Goal: Check status: Check status

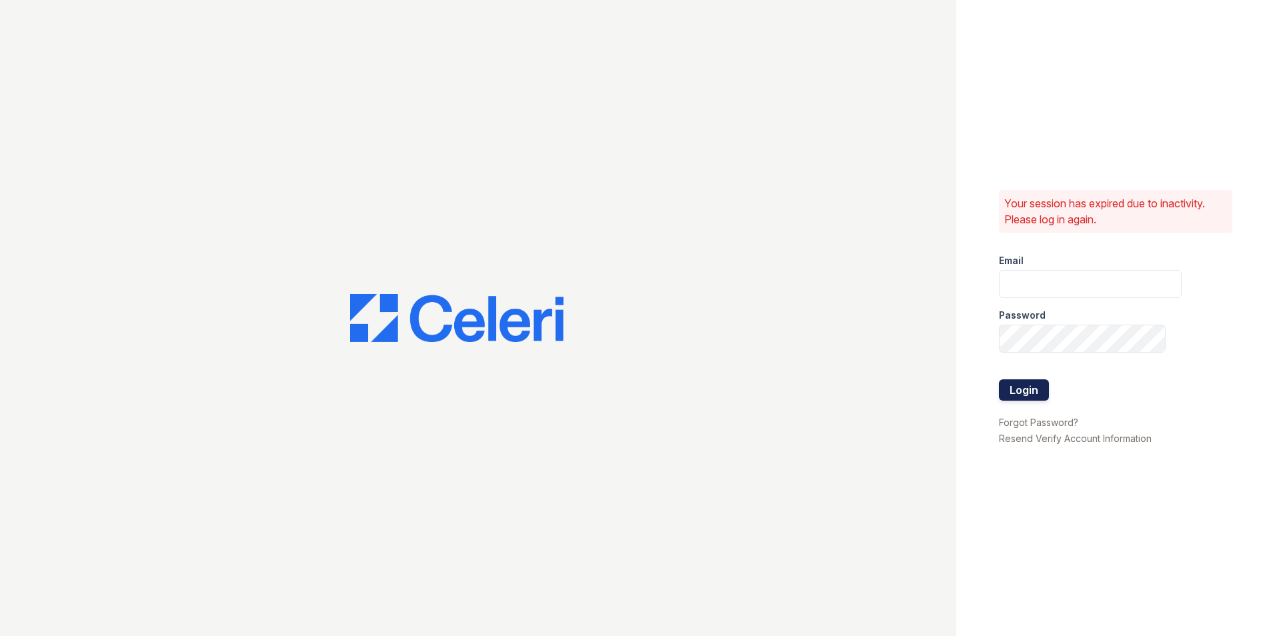
type input "morgan1@cafmanagement.com"
click at [1003, 382] on button "Login" at bounding box center [1024, 390] width 50 height 21
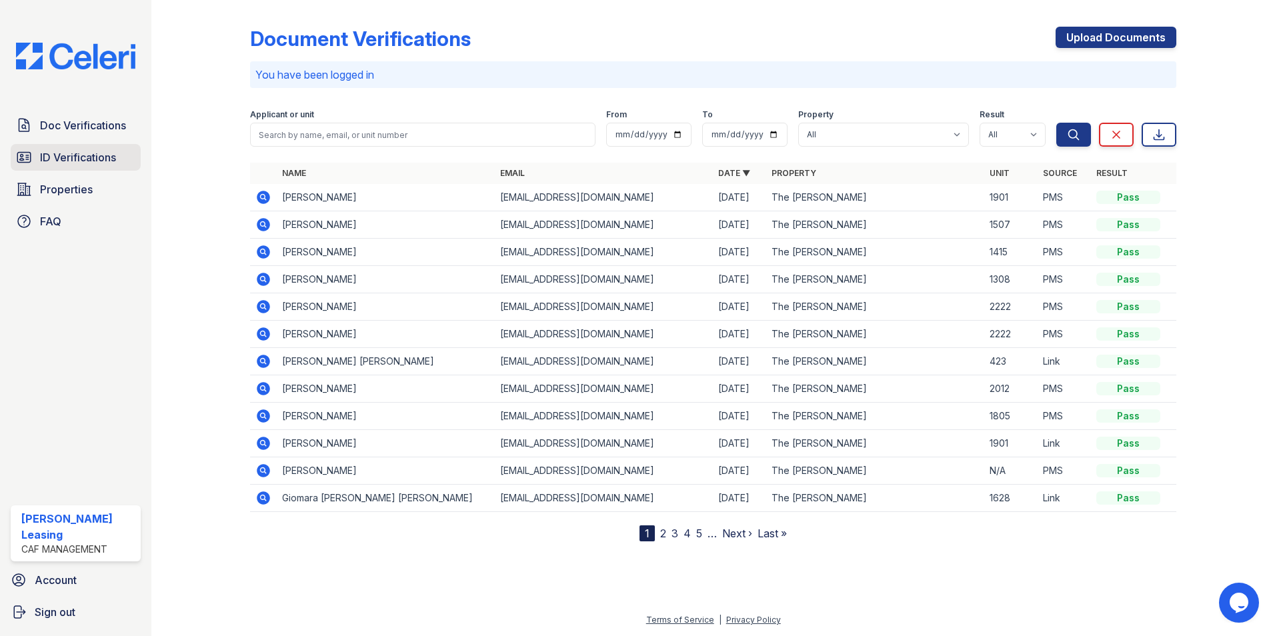
click at [62, 154] on span "ID Verifications" at bounding box center [78, 157] width 76 height 16
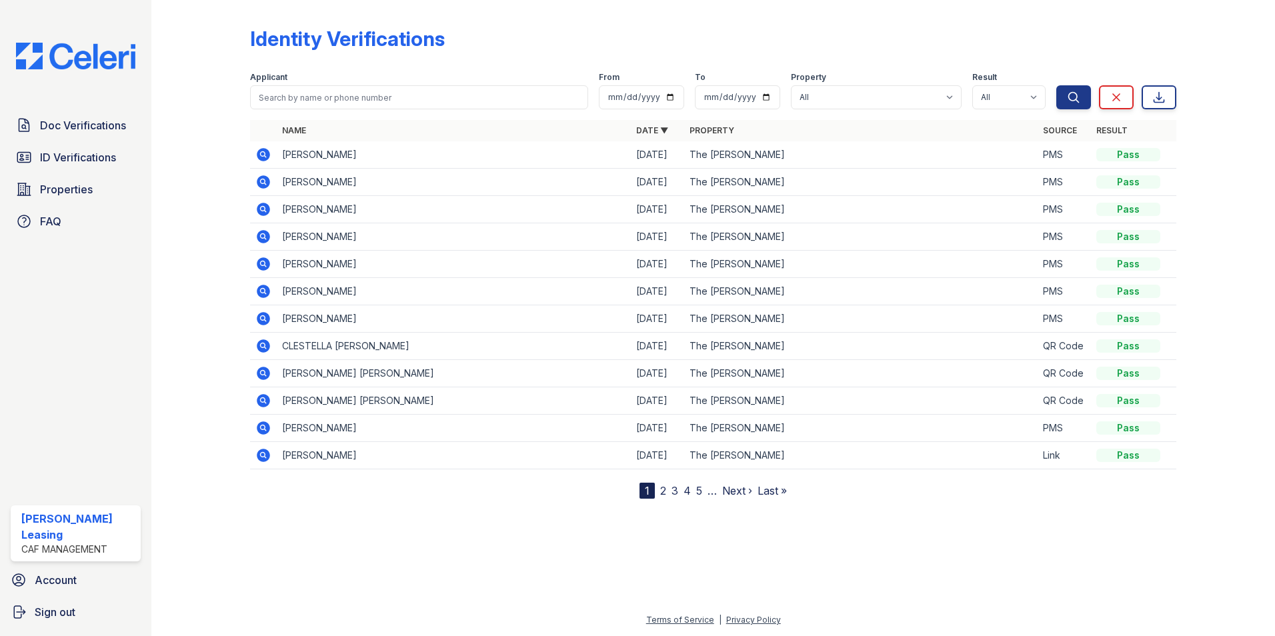
click at [262, 152] on icon at bounding box center [263, 155] width 16 height 16
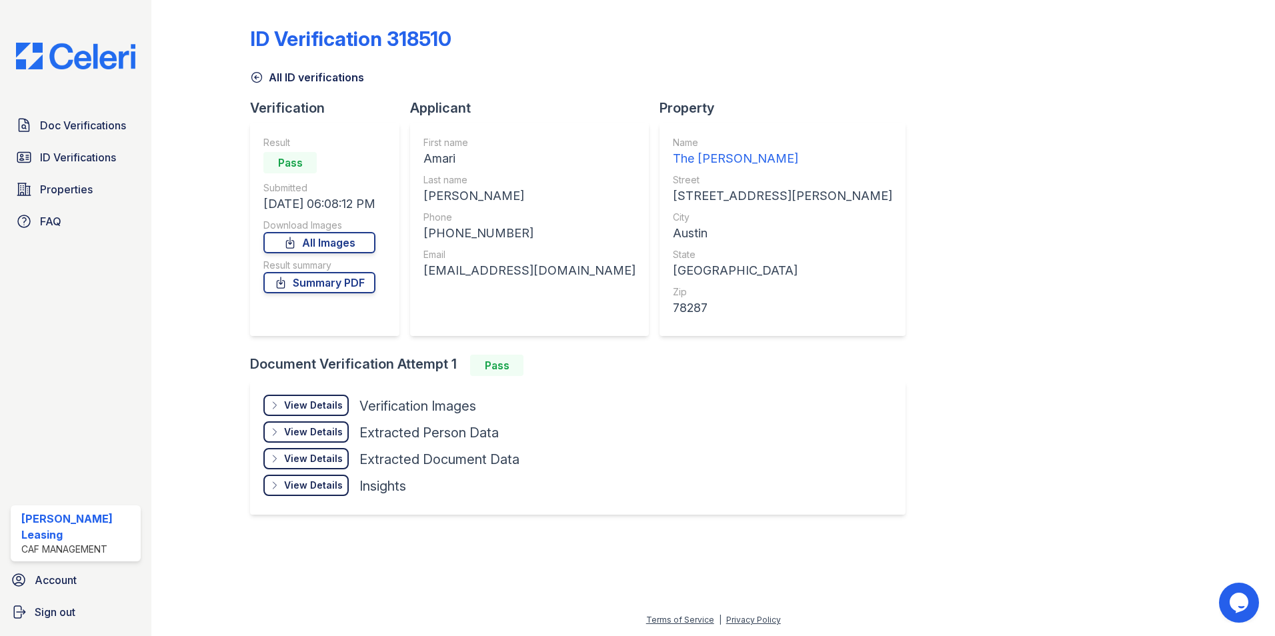
click at [286, 406] on div "View Details" at bounding box center [313, 405] width 59 height 13
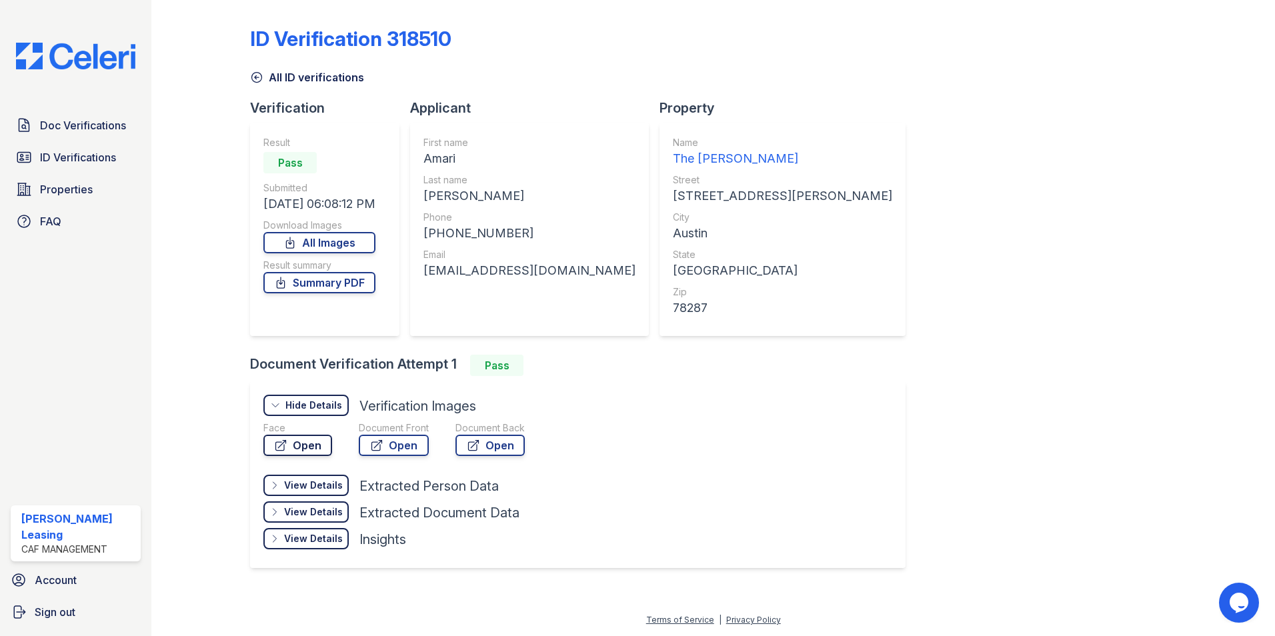
click at [299, 447] on link "Open" at bounding box center [297, 445] width 69 height 21
click at [319, 484] on div "View Details" at bounding box center [313, 485] width 59 height 13
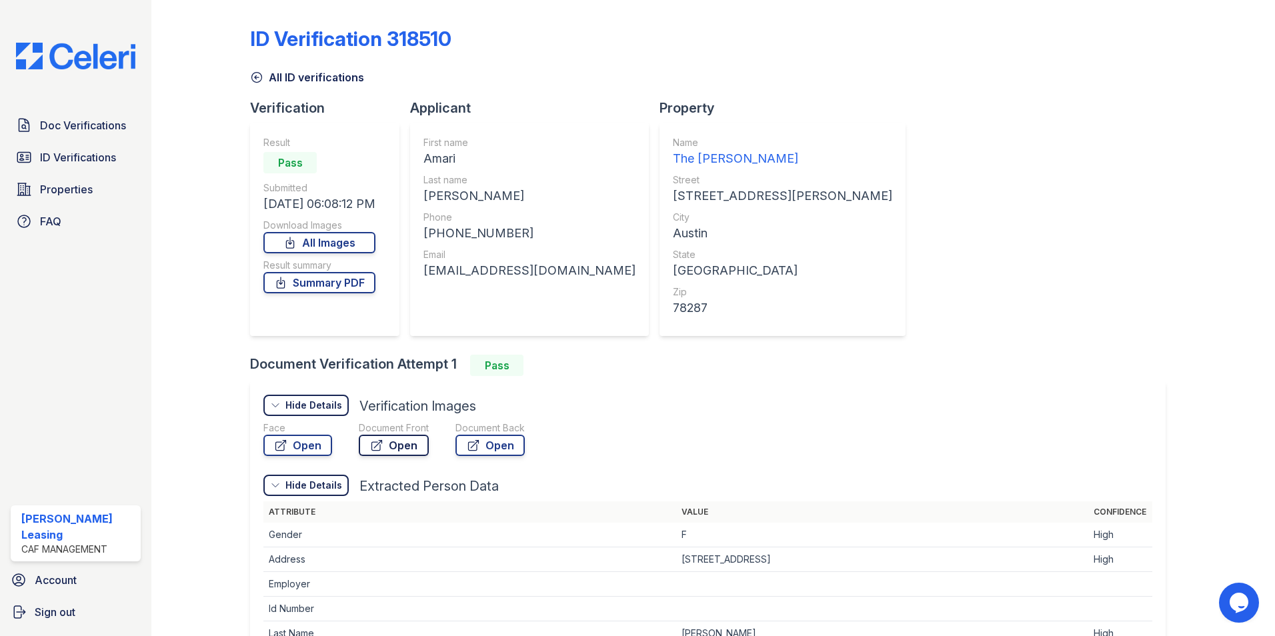
click at [413, 444] on link "Open" at bounding box center [394, 445] width 70 height 21
click at [57, 157] on span "ID Verifications" at bounding box center [78, 157] width 76 height 16
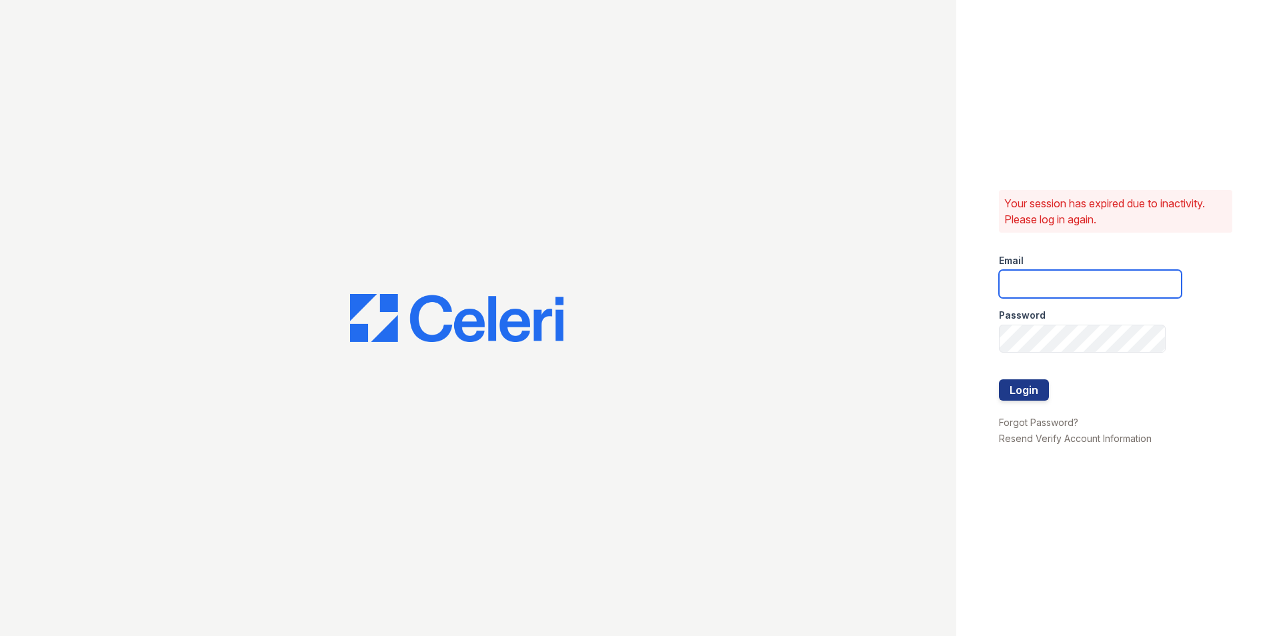
type input "morgan1@cafmanagement.com"
click at [1009, 390] on button "Login" at bounding box center [1024, 390] width 50 height 21
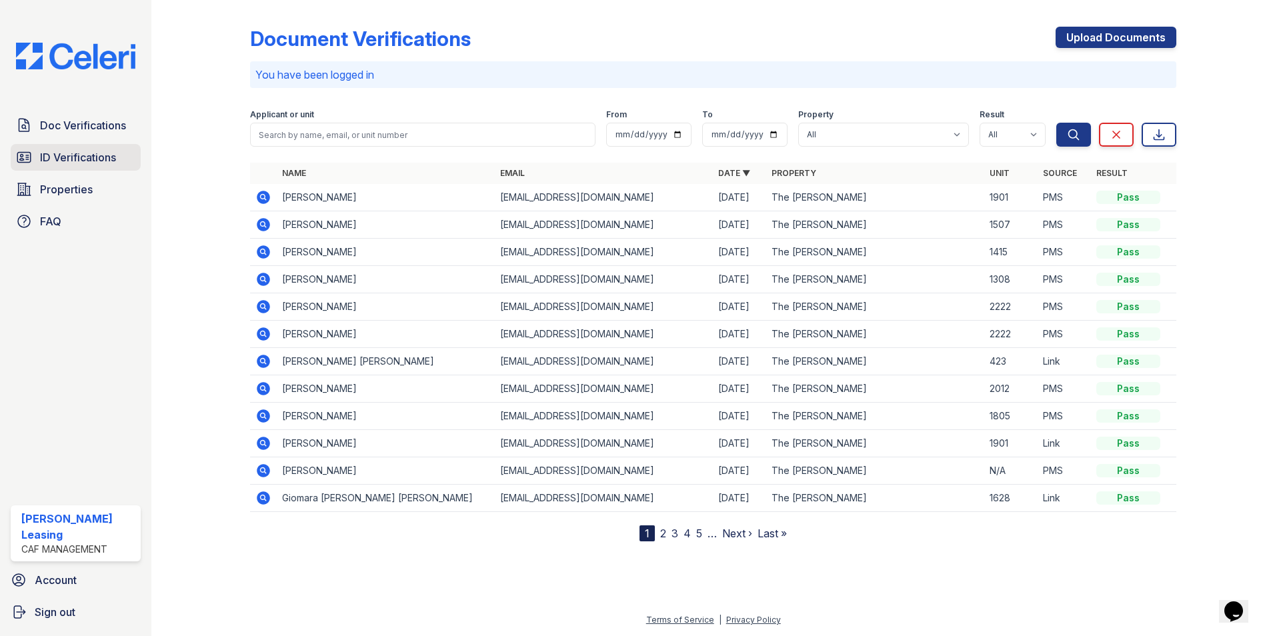
click at [95, 153] on span "ID Verifications" at bounding box center [78, 157] width 76 height 16
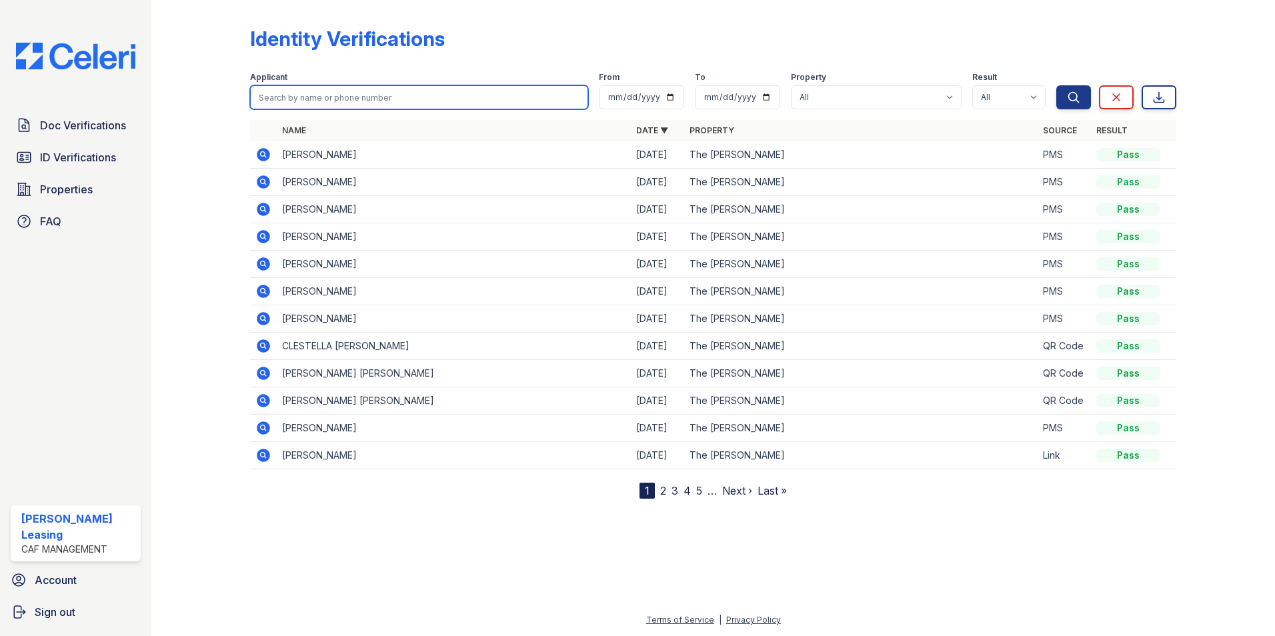
click at [488, 97] on input "search" at bounding box center [419, 97] width 338 height 24
type input "1709"
click at [1057, 85] on button "Search" at bounding box center [1074, 97] width 35 height 24
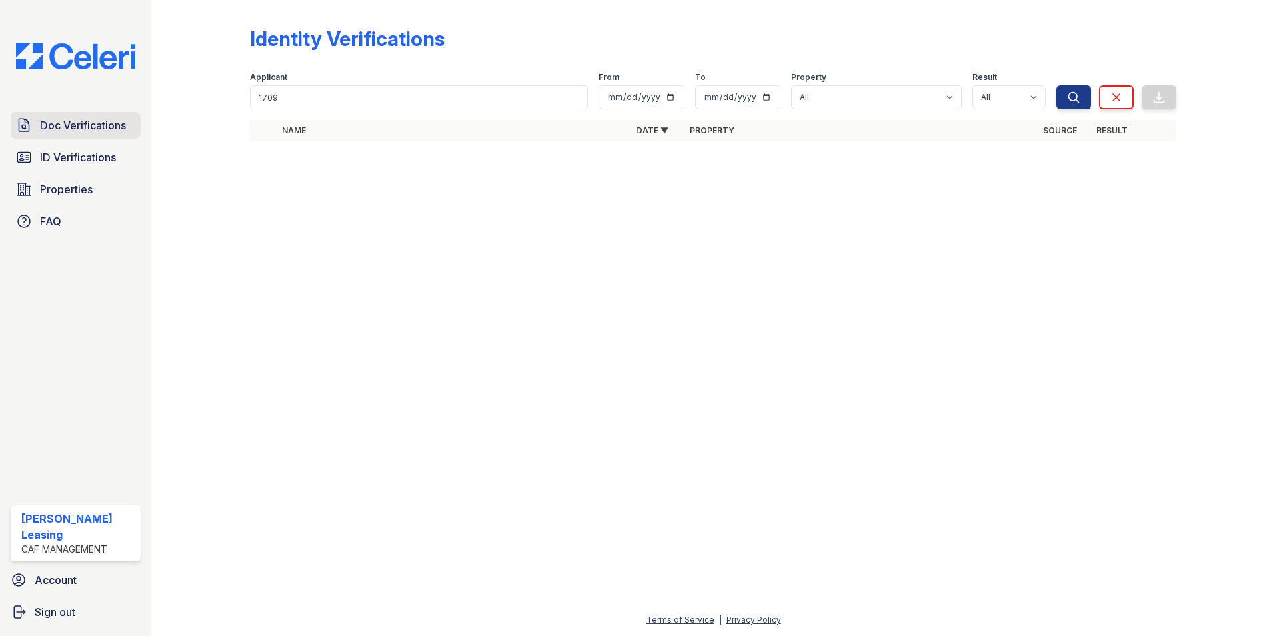
click at [87, 128] on span "Doc Verifications" at bounding box center [83, 125] width 86 height 16
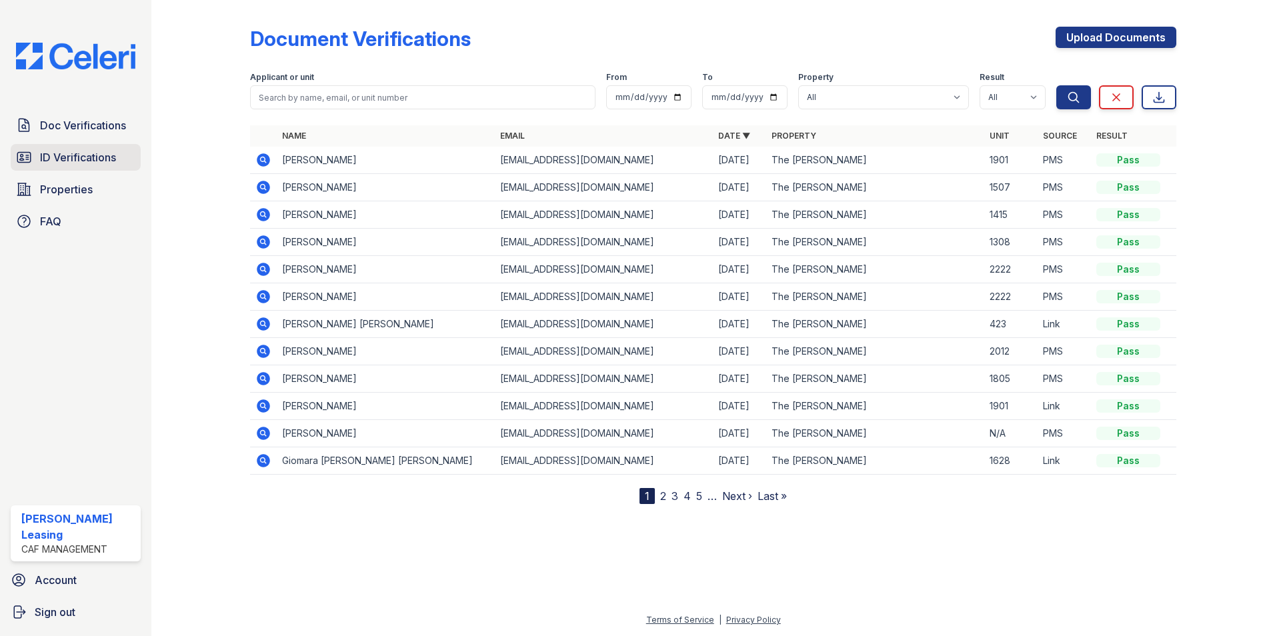
click at [90, 155] on span "ID Verifications" at bounding box center [78, 157] width 76 height 16
